Goal: Find specific page/section: Find specific page/section

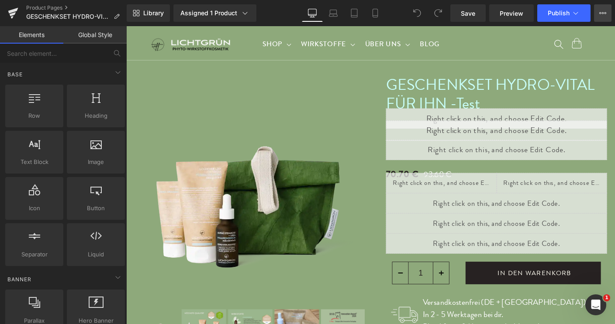
click at [601, 15] on icon at bounding box center [602, 13] width 7 height 7
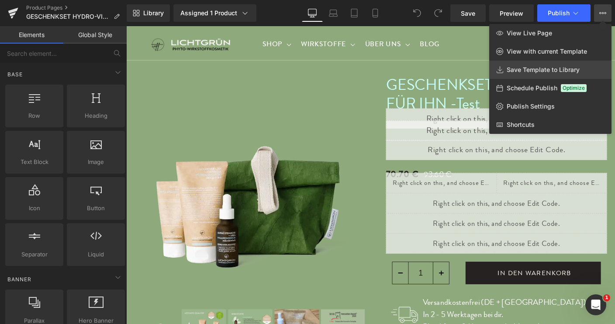
click at [530, 67] on span "Save Template to Library" at bounding box center [542, 70] width 73 height 8
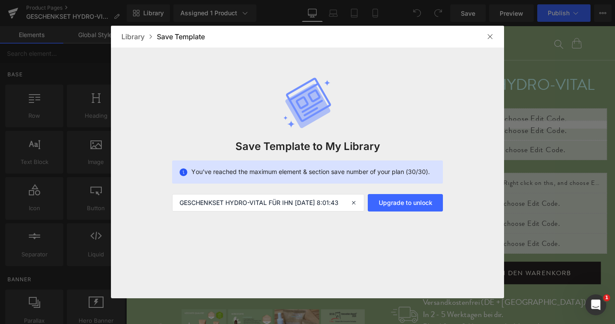
click at [488, 36] on img at bounding box center [489, 36] width 7 height 7
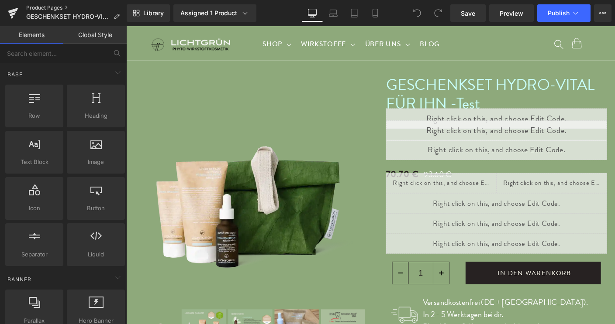
click at [49, 10] on link "Product Pages" at bounding box center [76, 7] width 100 height 7
click at [53, 8] on link "Product Pages" at bounding box center [76, 7] width 100 height 7
